Goal: Information Seeking & Learning: Learn about a topic

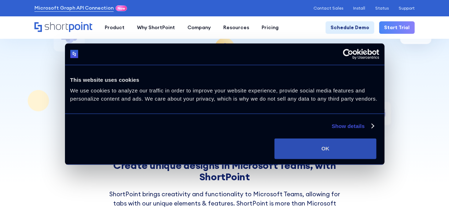
scroll to position [36, 0]
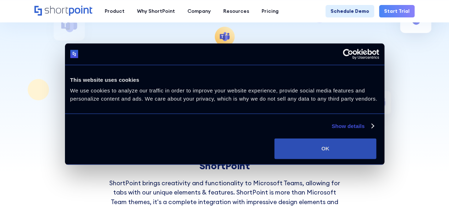
click at [376, 150] on button "OK" at bounding box center [326, 148] width 102 height 21
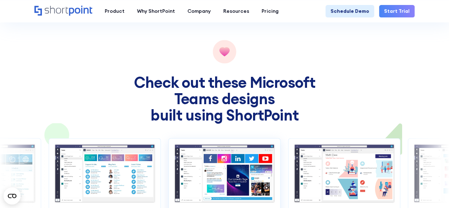
scroll to position [746, 0]
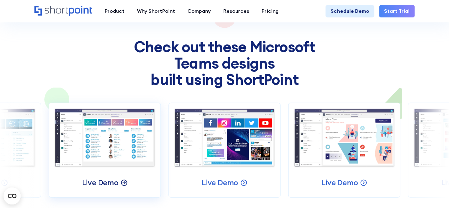
click at [122, 180] on circle at bounding box center [124, 183] width 6 height 6
click at [326, 119] on img at bounding box center [345, 138] width 102 height 60
